Goal: Information Seeking & Learning: Learn about a topic

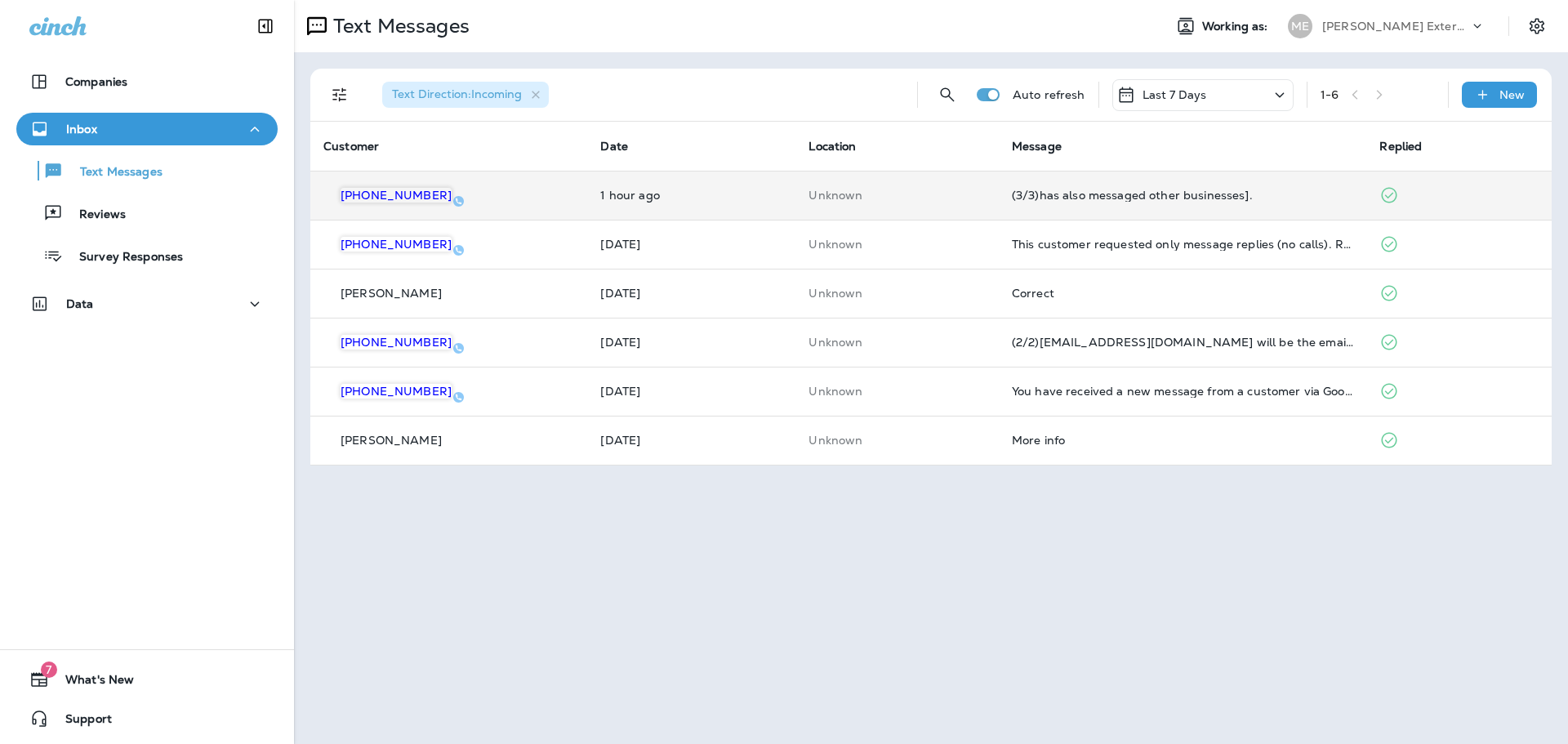
click at [1202, 192] on div "(3/3)has also messaged other businesses]." at bounding box center [1183, 195] width 342 height 13
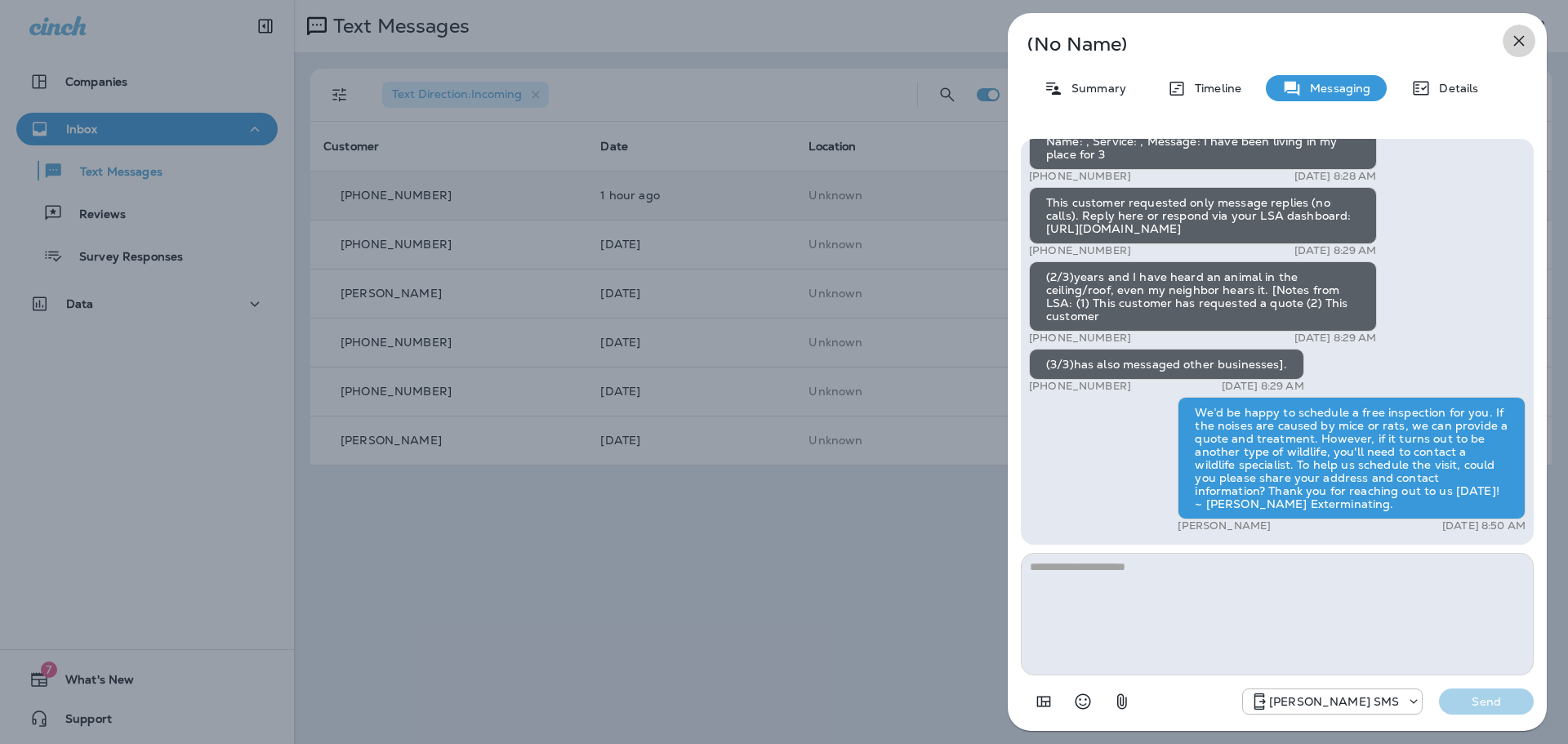
drag, startPoint x: 1517, startPoint y: 39, endPoint x: 1511, endPoint y: 31, distance: 10.0
click at [1513, 33] on icon "button" at bounding box center [1518, 40] width 20 height 20
